Goal: Navigation & Orientation: Understand site structure

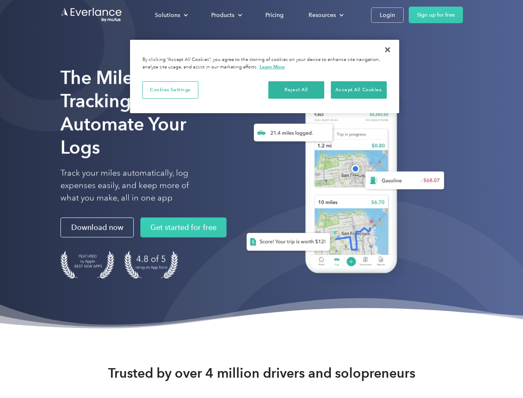
click at [171, 15] on div "Solutions" at bounding box center [167, 15] width 25 height 10
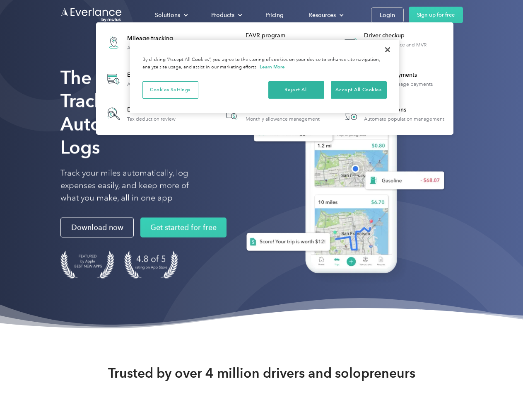
click at [226, 15] on div "Products" at bounding box center [222, 15] width 23 height 10
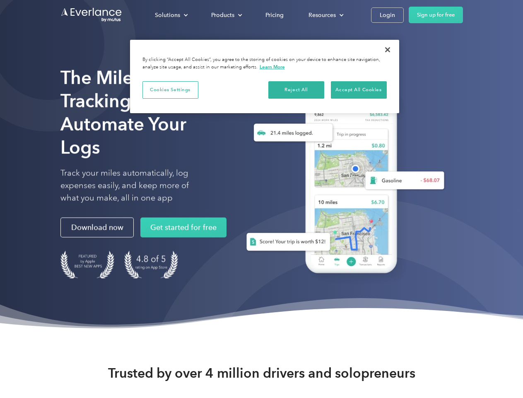
click at [325, 15] on div "Resources" at bounding box center [322, 15] width 27 height 10
click at [170, 89] on button "Cookies Settings" at bounding box center [170, 89] width 56 height 17
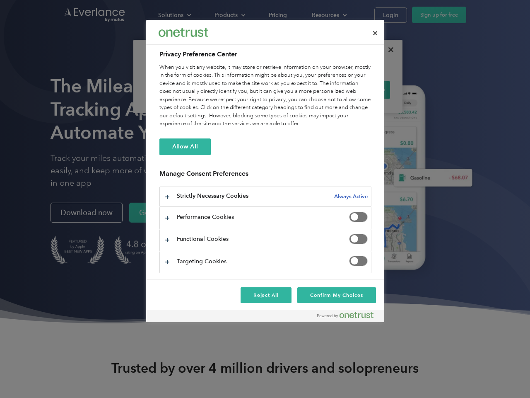
click at [297, 89] on div "When you visit any website, it may store or retrieve information on your browse…" at bounding box center [265, 95] width 212 height 65
click at [359, 89] on div "When you visit any website, it may store or retrieve information on your browse…" at bounding box center [265, 95] width 212 height 65
click at [388, 50] on div at bounding box center [265, 199] width 530 height 398
